Goal: Transaction & Acquisition: Purchase product/service

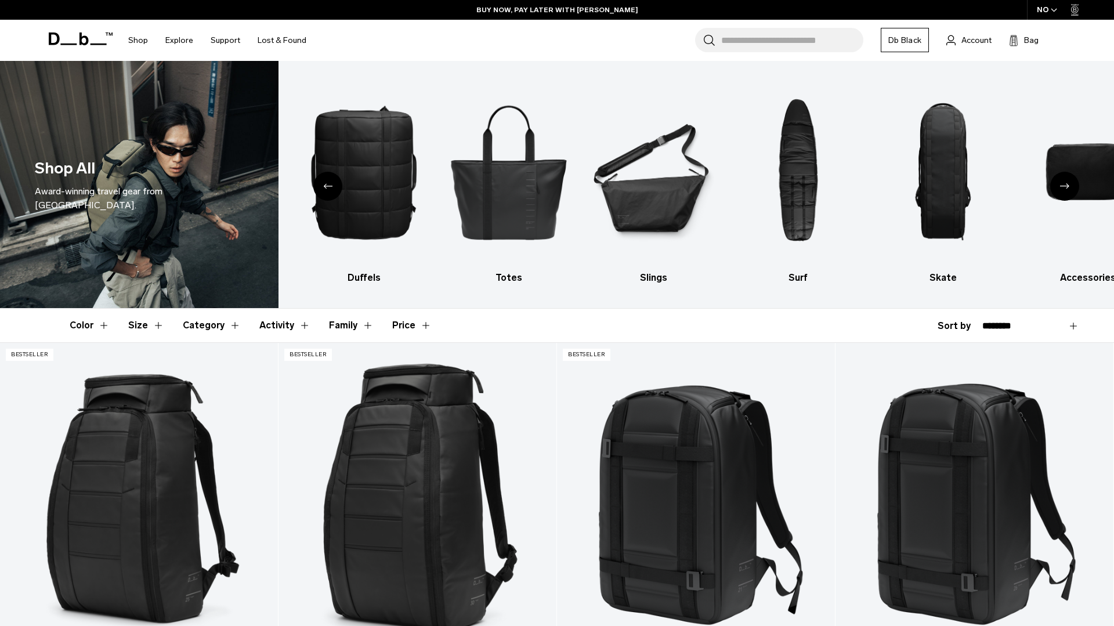
click at [297, 41] on link "Lost & Found" at bounding box center [282, 40] width 49 height 41
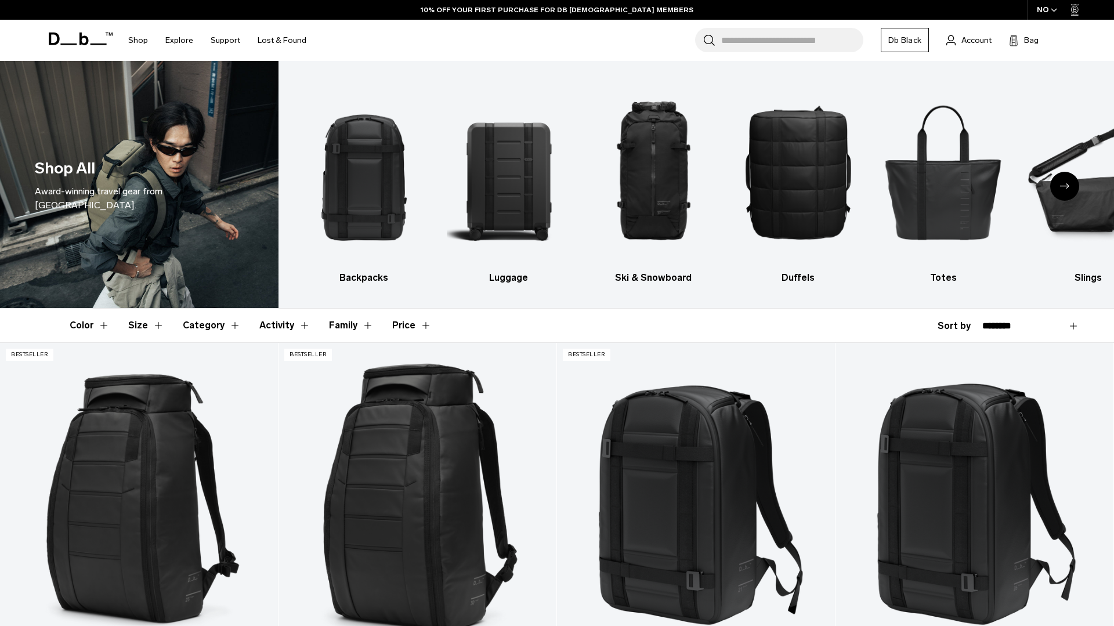
click at [218, 323] on button "Category" at bounding box center [212, 326] width 58 height 34
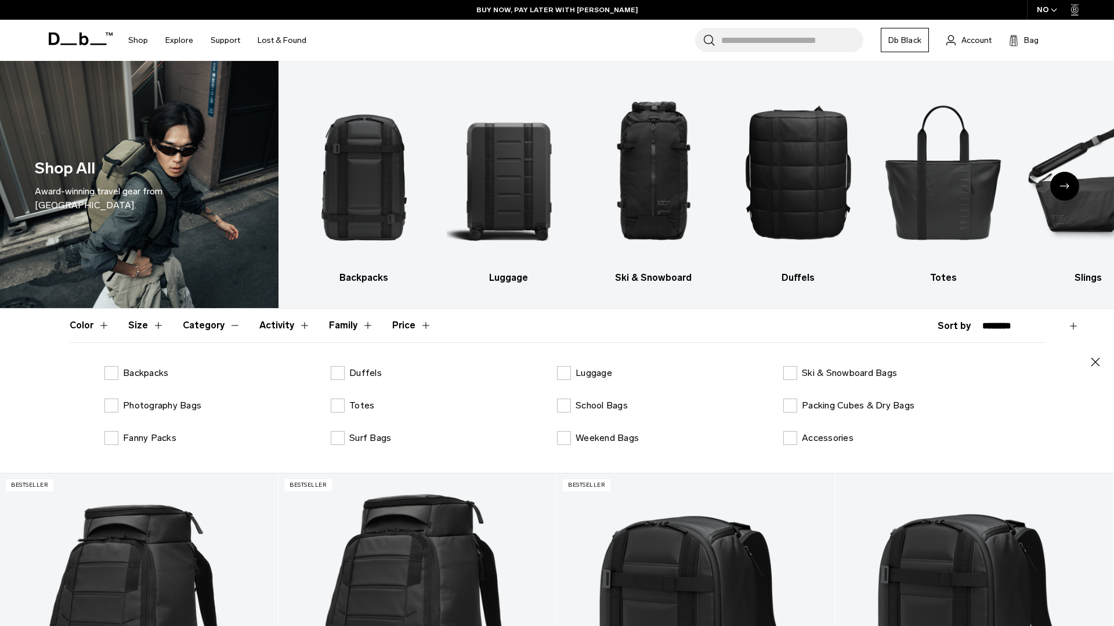
click at [589, 379] on p "Luggage" at bounding box center [593, 373] width 37 height 14
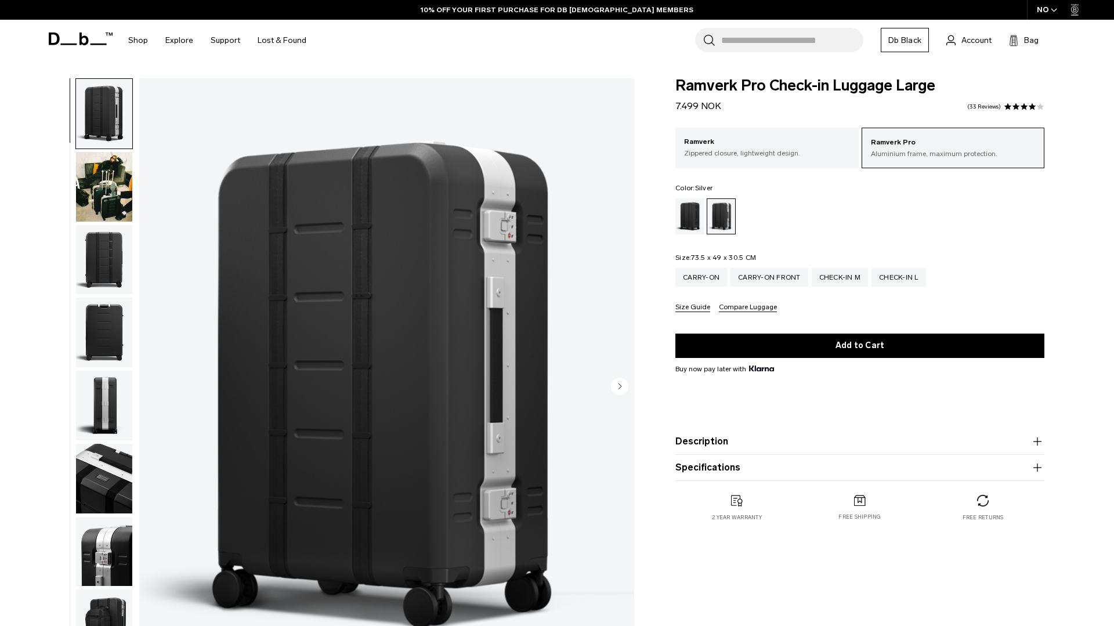
click at [99, 197] on img "button" at bounding box center [104, 187] width 56 height 70
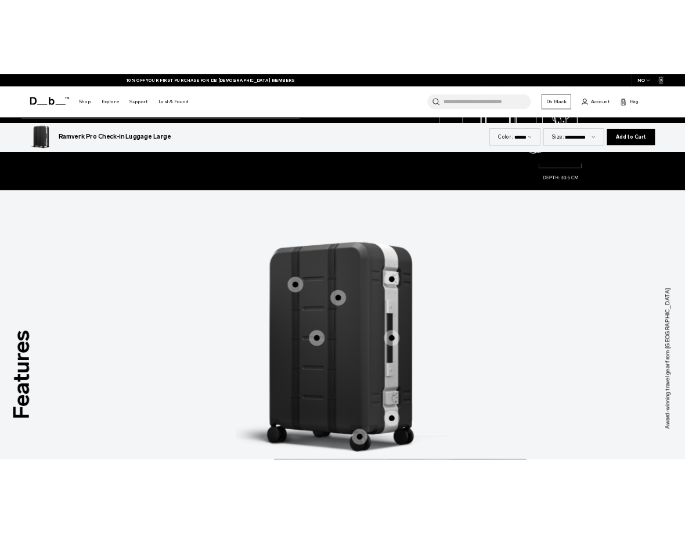
scroll to position [1067, 0]
